Goal: Book appointment/travel/reservation

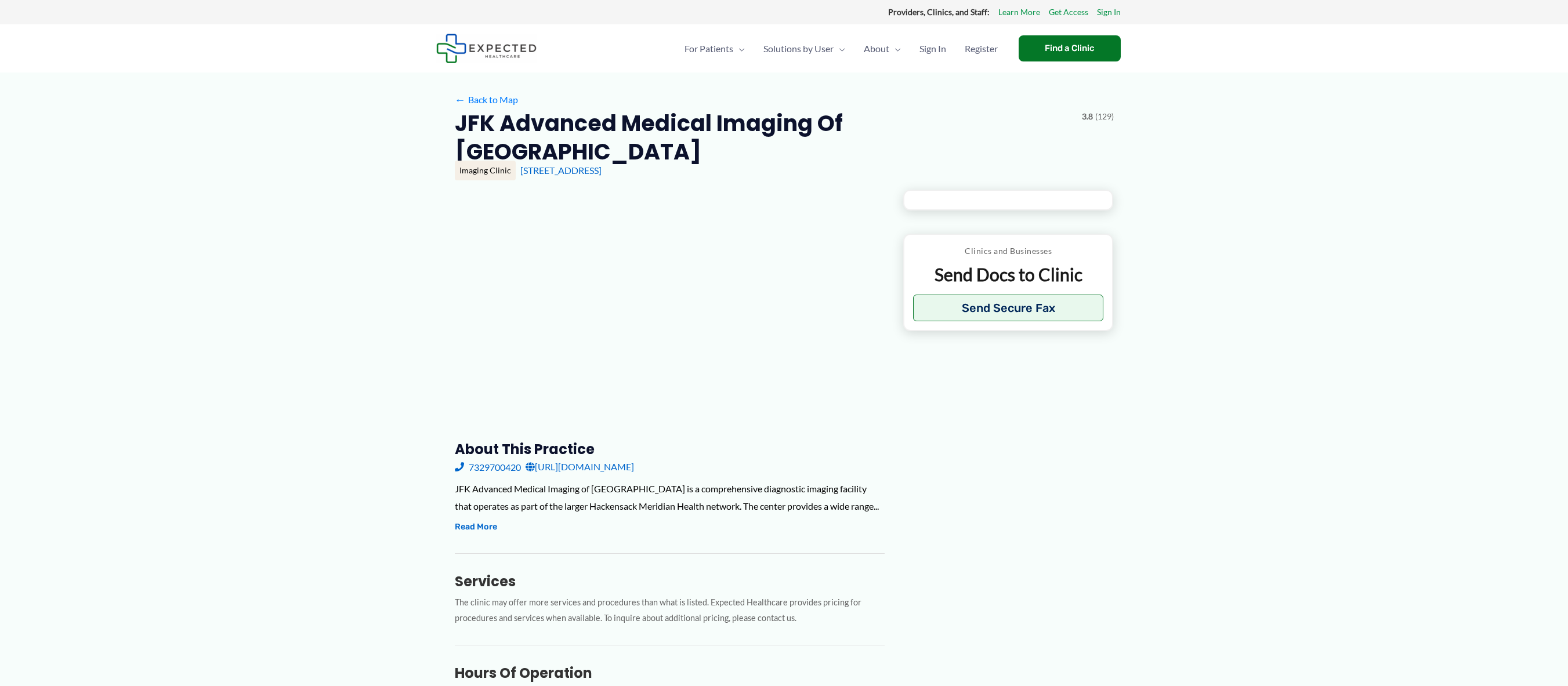
type input "**********"
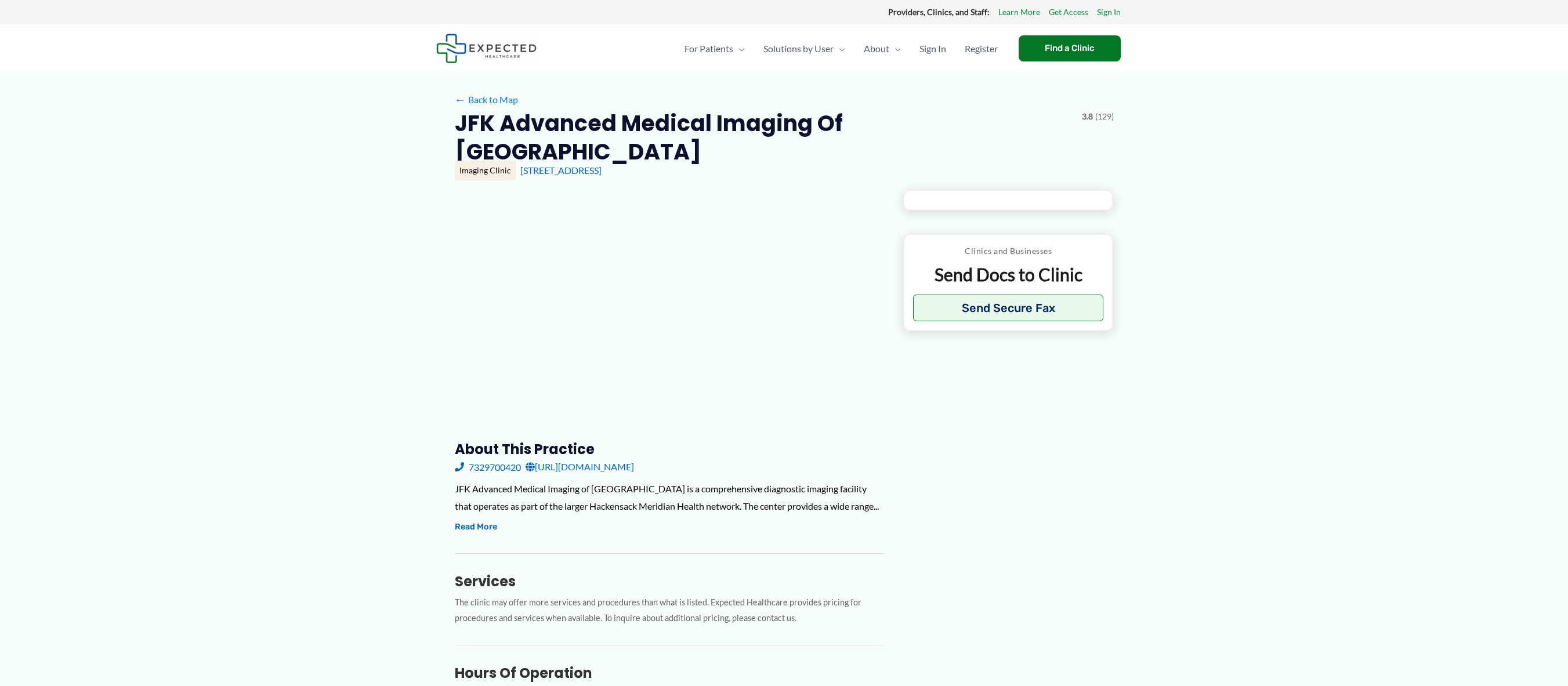
type input "**********"
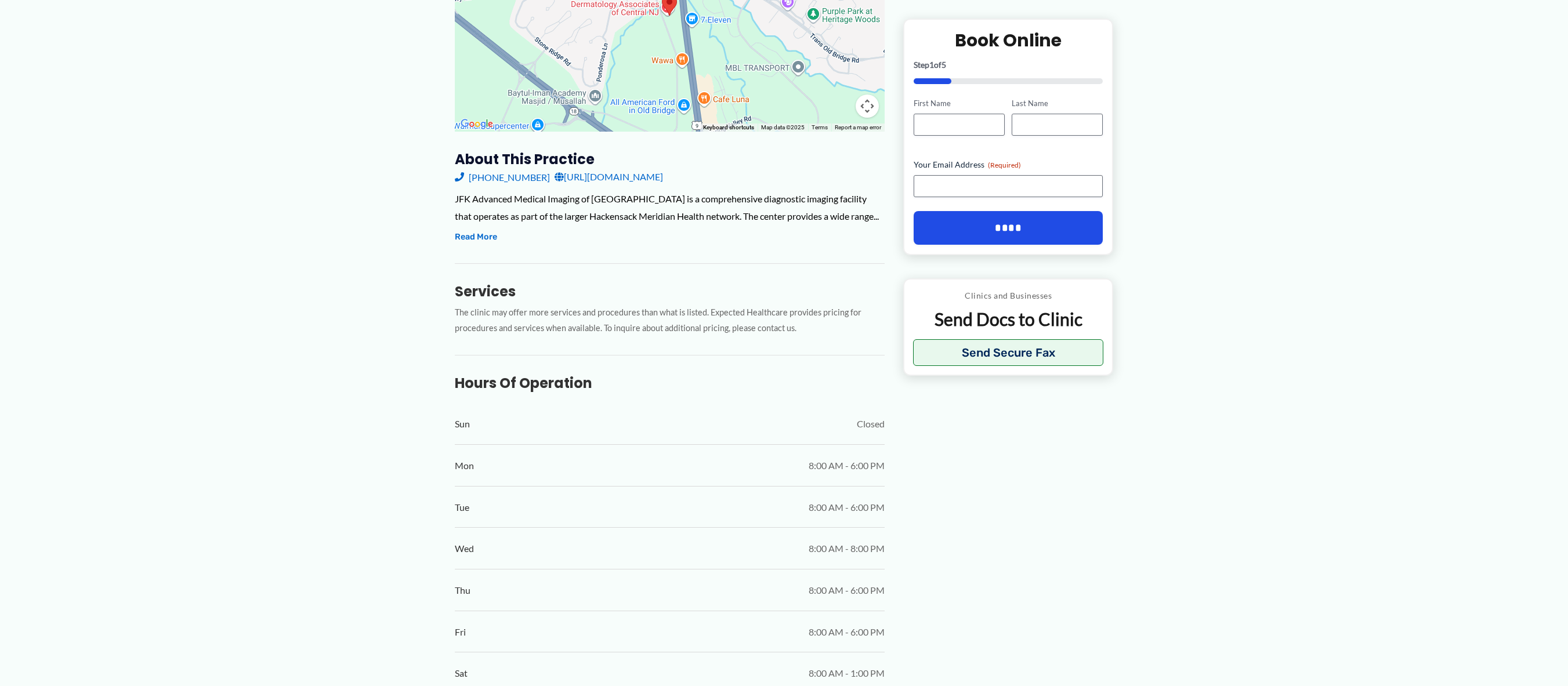
scroll to position [348, 0]
